Goal: Task Accomplishment & Management: Use online tool/utility

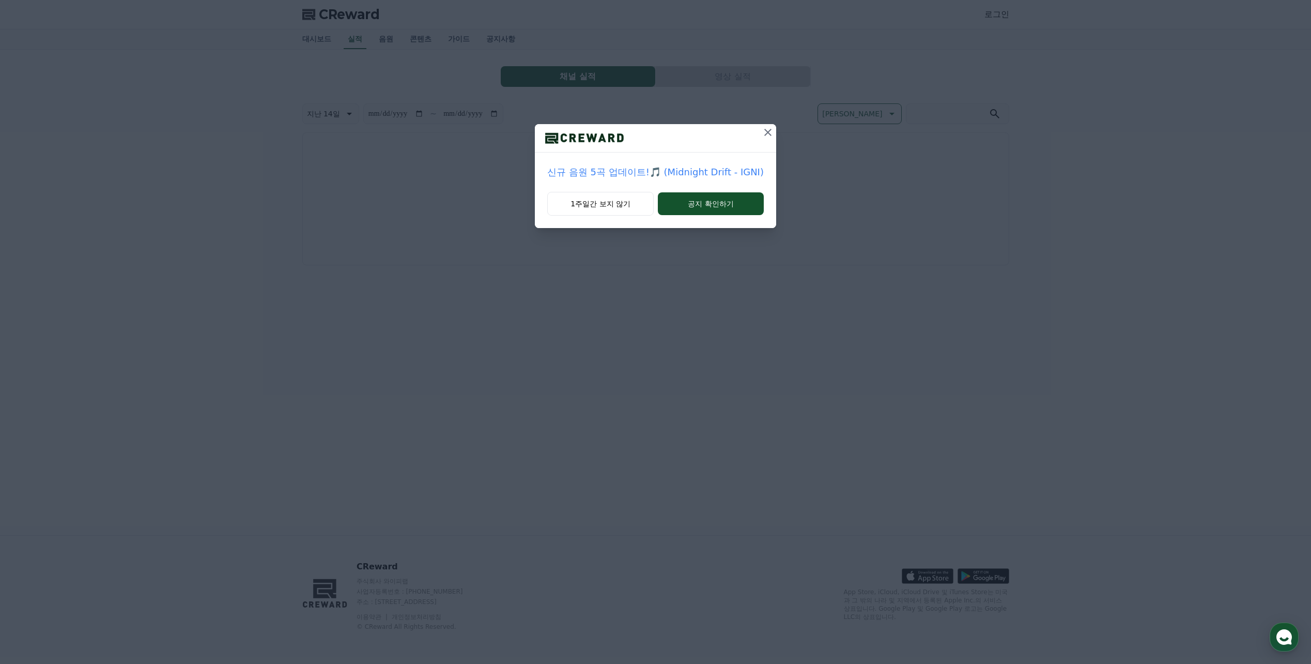
drag, startPoint x: 626, startPoint y: 210, endPoint x: 618, endPoint y: 212, distance: 8.4
click at [626, 210] on button "1주일간 보지 않기" at bounding box center [600, 204] width 106 height 24
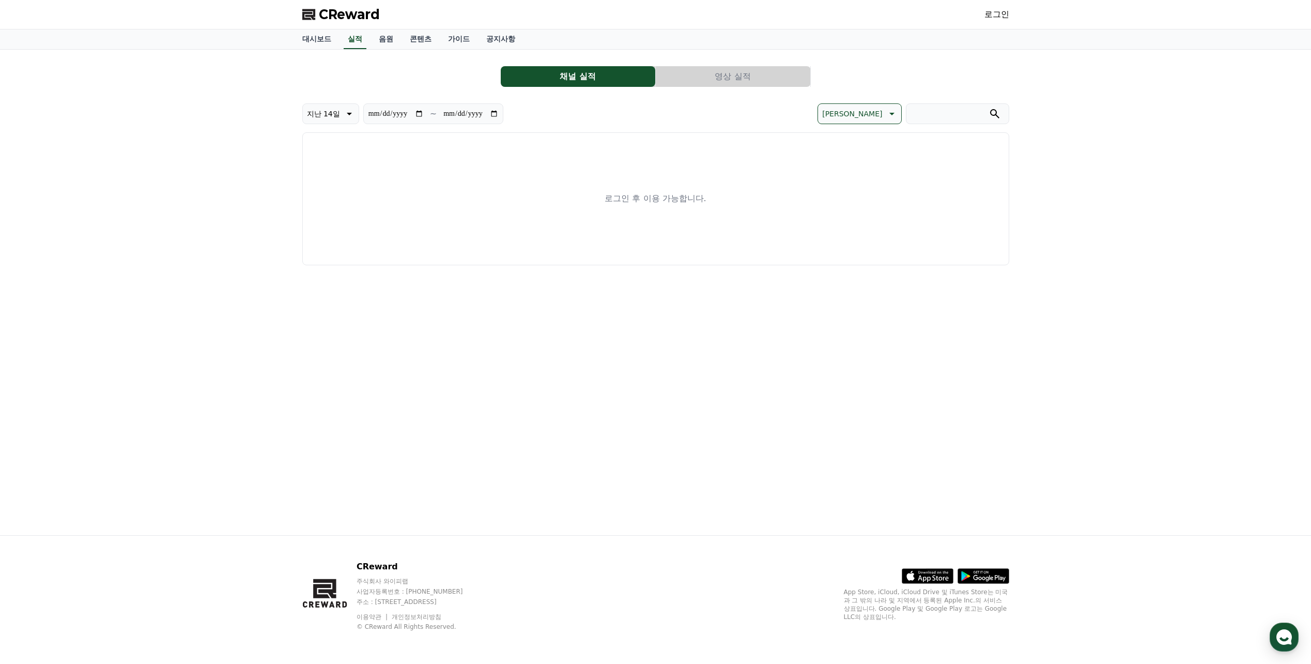
click at [1006, 16] on link "로그인" at bounding box center [997, 14] width 25 height 12
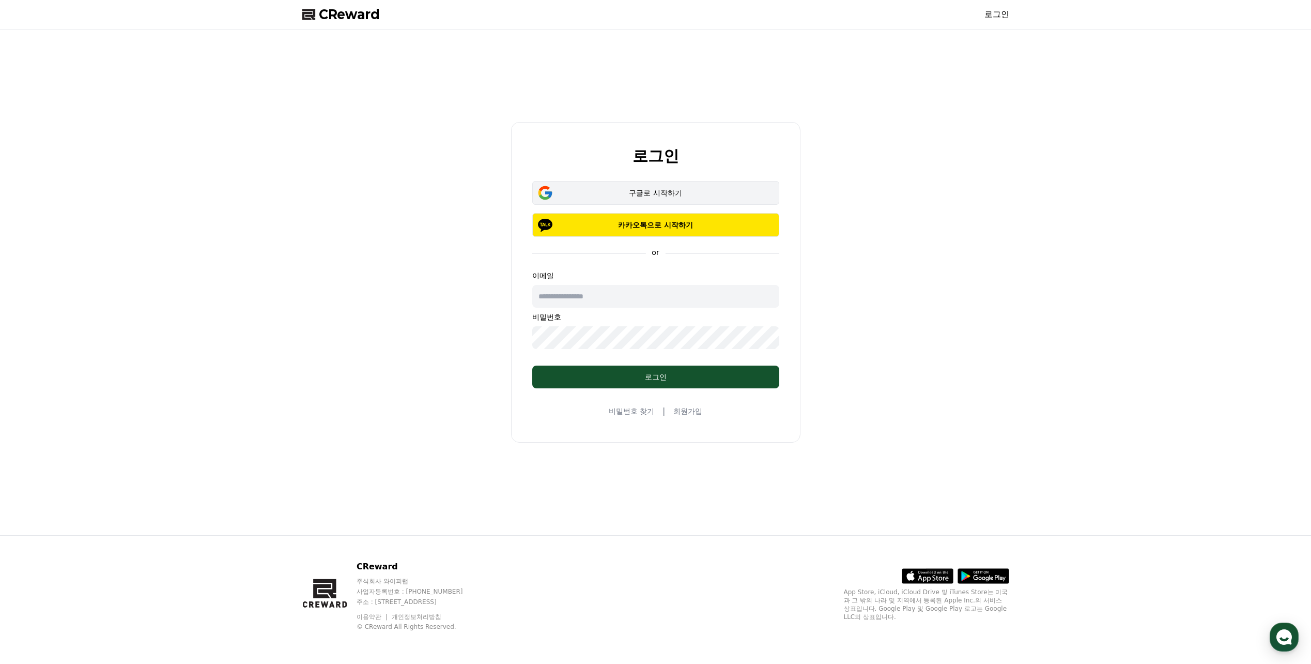
click at [666, 192] on div "구글로 시작하기" at bounding box center [655, 193] width 217 height 10
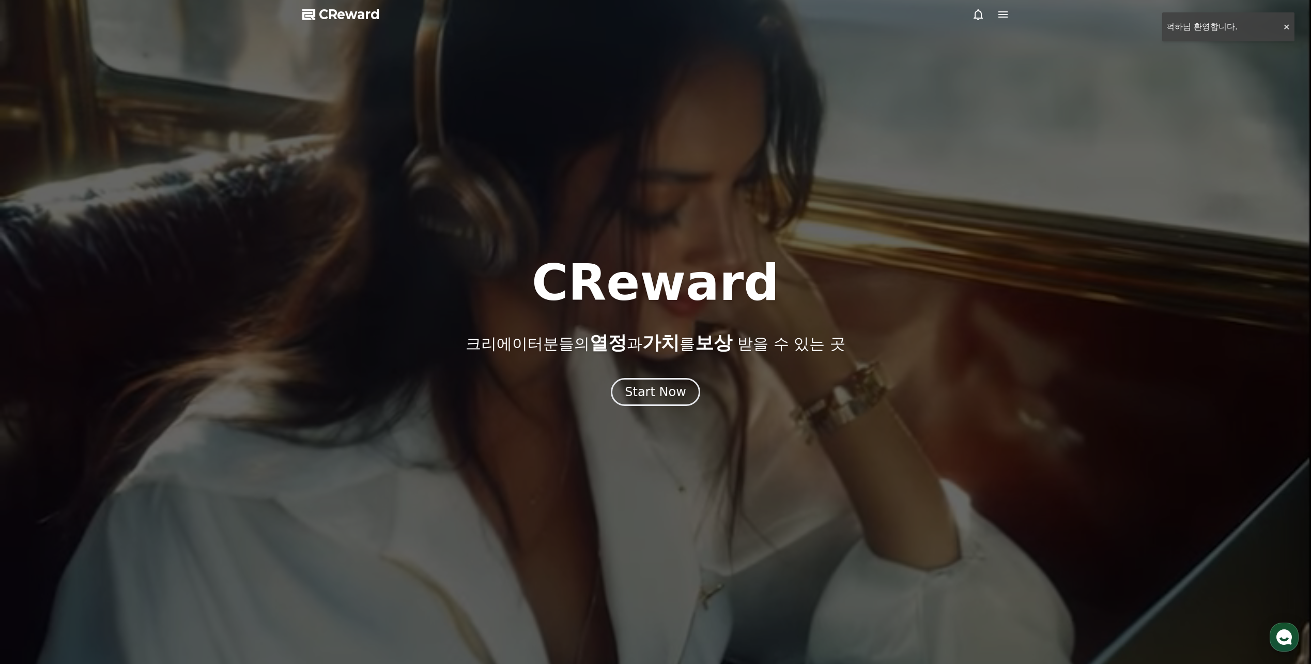
drag, startPoint x: 370, startPoint y: 16, endPoint x: 304, endPoint y: 15, distance: 65.1
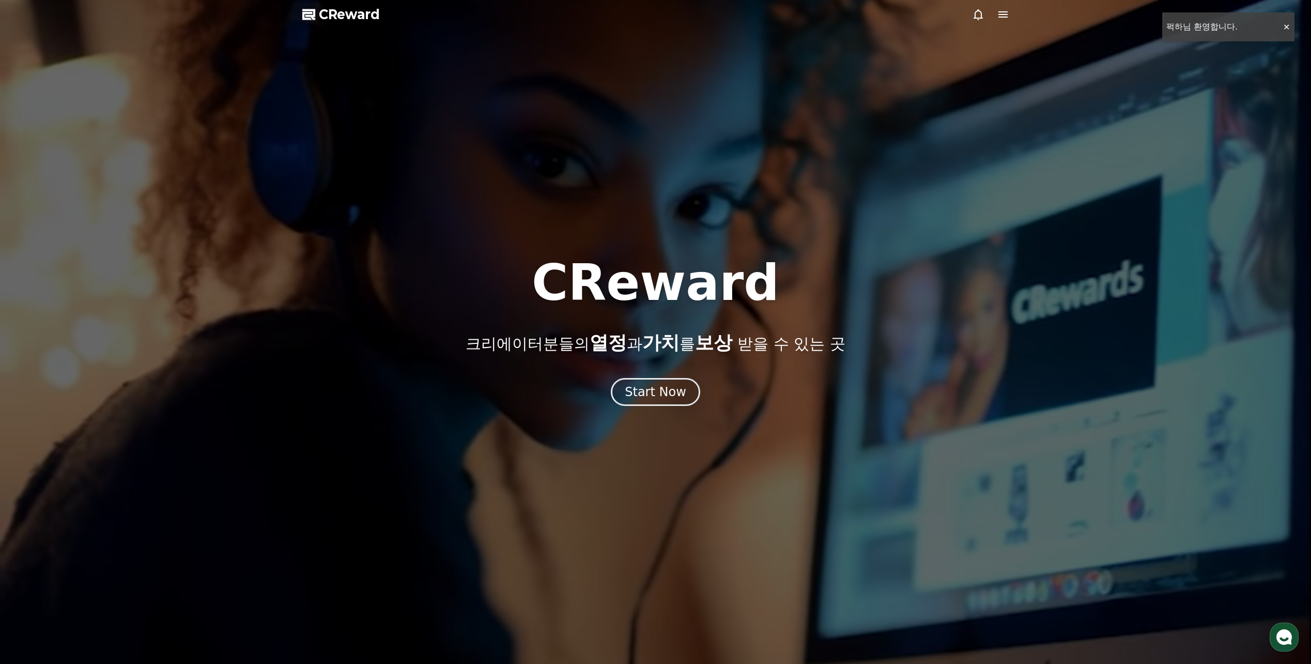
click at [370, 16] on span "CReward" at bounding box center [349, 14] width 61 height 17
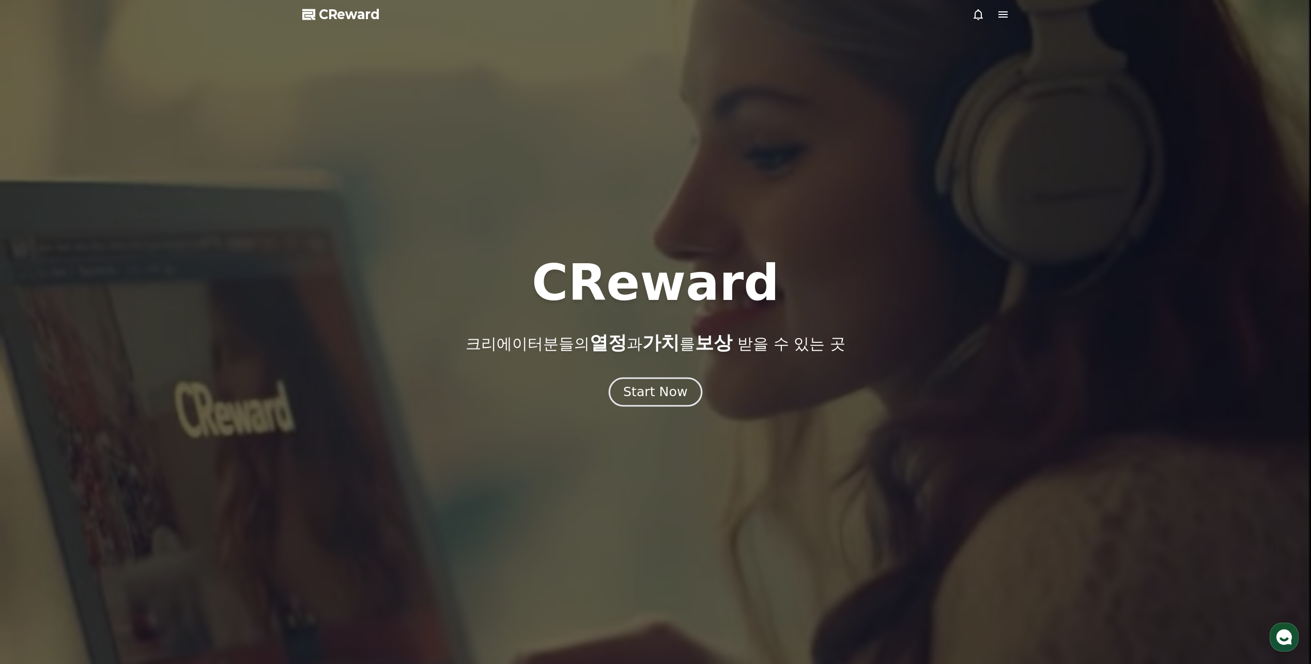
click at [657, 397] on div "Start Now" at bounding box center [655, 392] width 64 height 18
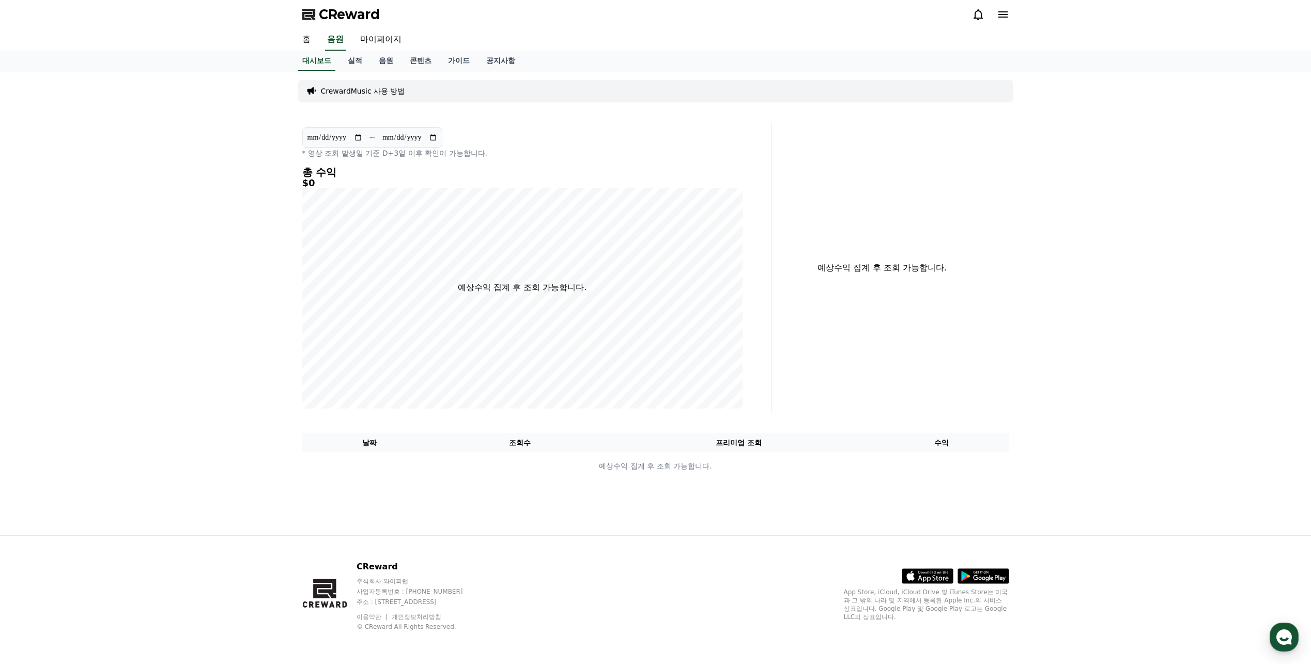
drag, startPoint x: 290, startPoint y: 0, endPoint x: 151, endPoint y: 160, distance: 212.1
click at [151, 160] on div "**********" at bounding box center [655, 303] width 1311 height 464
